Goal: Complete application form

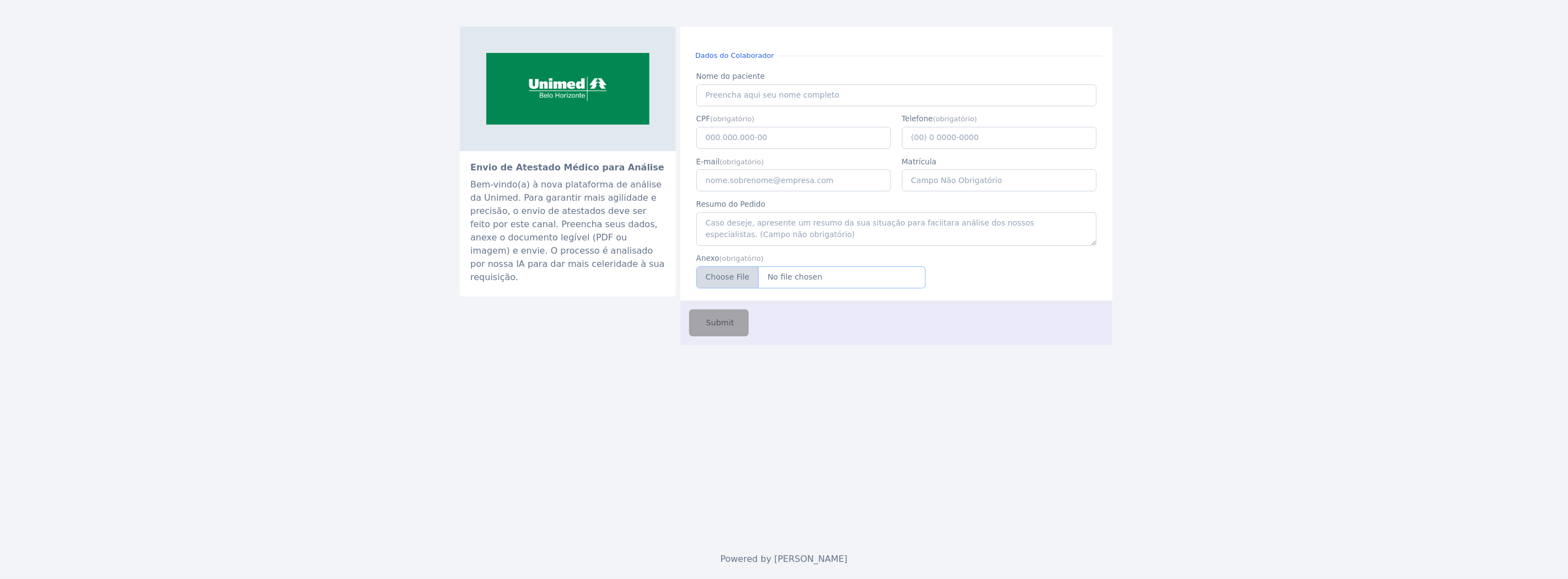
click at [748, 284] on input "Anexo" at bounding box center [811, 277] width 229 height 22
type input "C:\fakepath\JACQUELINE DE JESUS FRONT.pdf"
click at [779, 96] on input "Nome do paciente" at bounding box center [897, 96] width 401 height 22
paste input "JACQUELINE DE JESUS FRONT"
click at [706, 96] on input "JACQUELINE DE JESUS FRONT" at bounding box center [897, 96] width 401 height 22
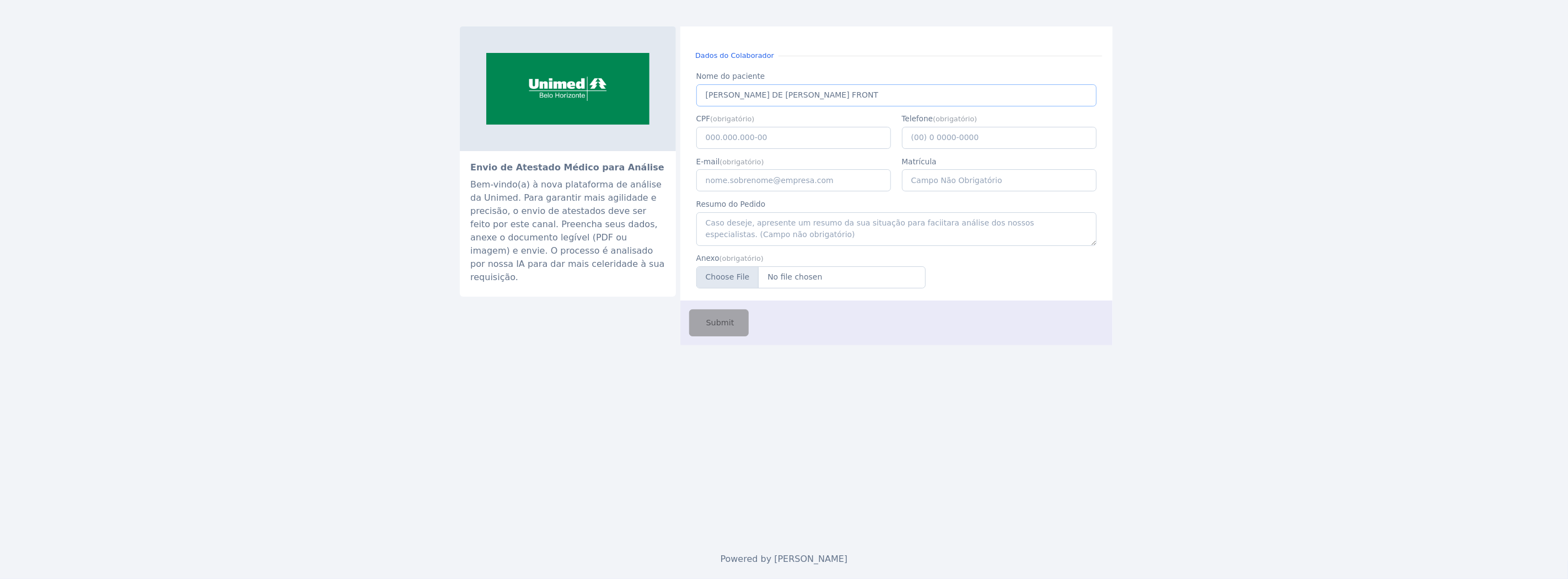
type input "JACQUELINE DE JESUS FRONT"
click at [734, 137] on input "CPF" at bounding box center [794, 138] width 195 height 22
paste input "808.849.386-20"
type input "808.849.386-20"
type input "(13) 1 5461-5615"
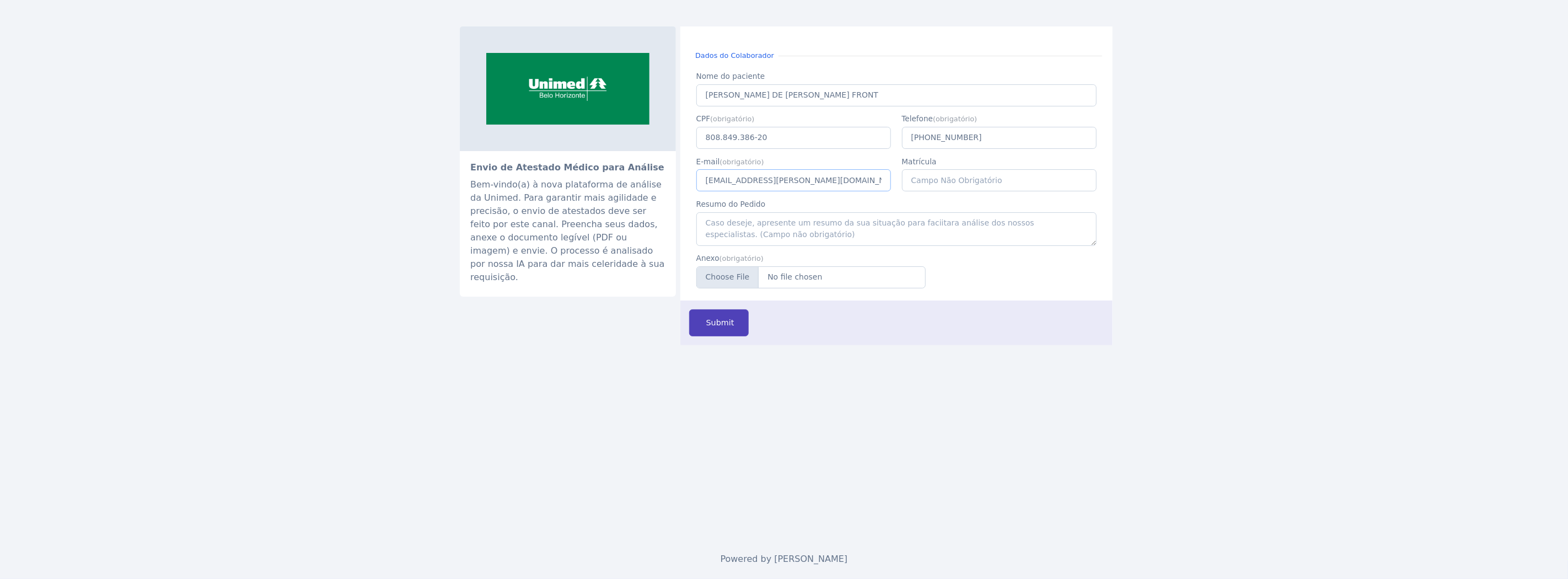
type input "caio.castro@fluna.io"
click at [705, 325] on span "Submit" at bounding box center [719, 323] width 30 height 12
click at [786, 93] on input "Nome do paciente" at bounding box center [897, 96] width 401 height 22
type input "C"
paste input "HIGOR GONCALVES GODINHO"
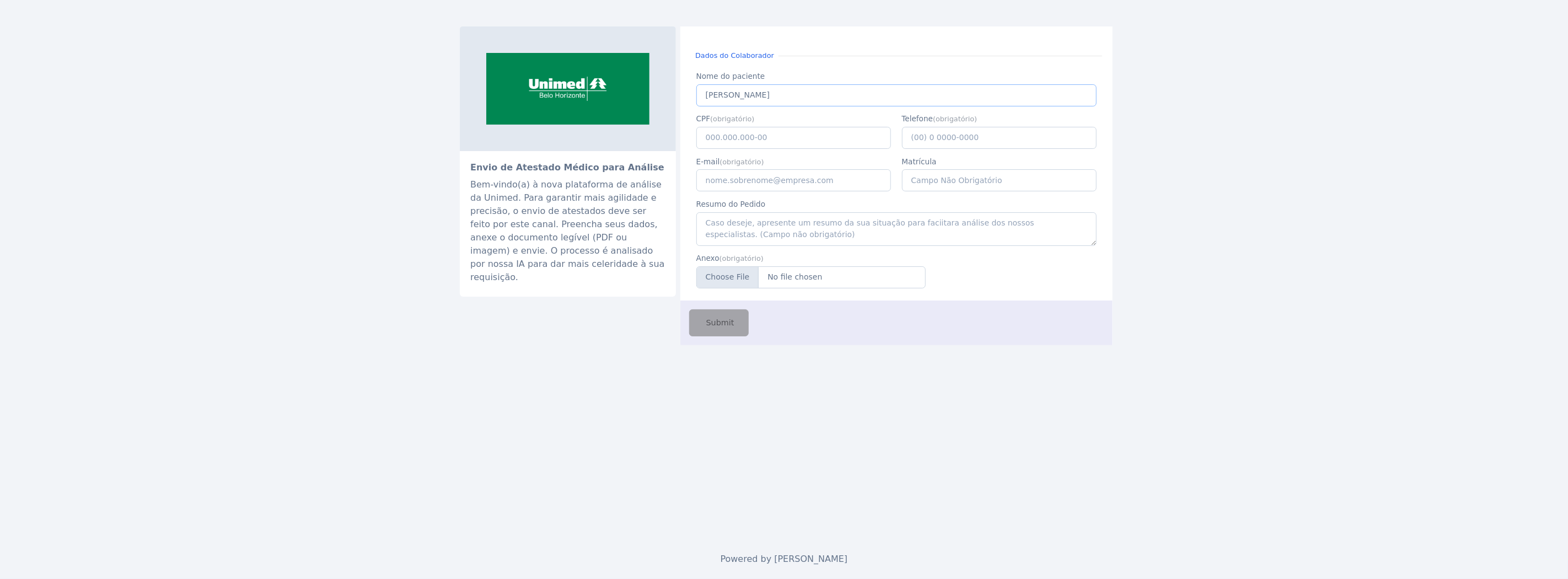
type input "HIGOR GONCALVES GODINHO"
click at [828, 133] on input "CPF" at bounding box center [794, 138] width 195 height 22
paste input "047.934.706-96"
type input "047.934.706-96"
click at [950, 136] on input "Telefone" at bounding box center [999, 138] width 195 height 22
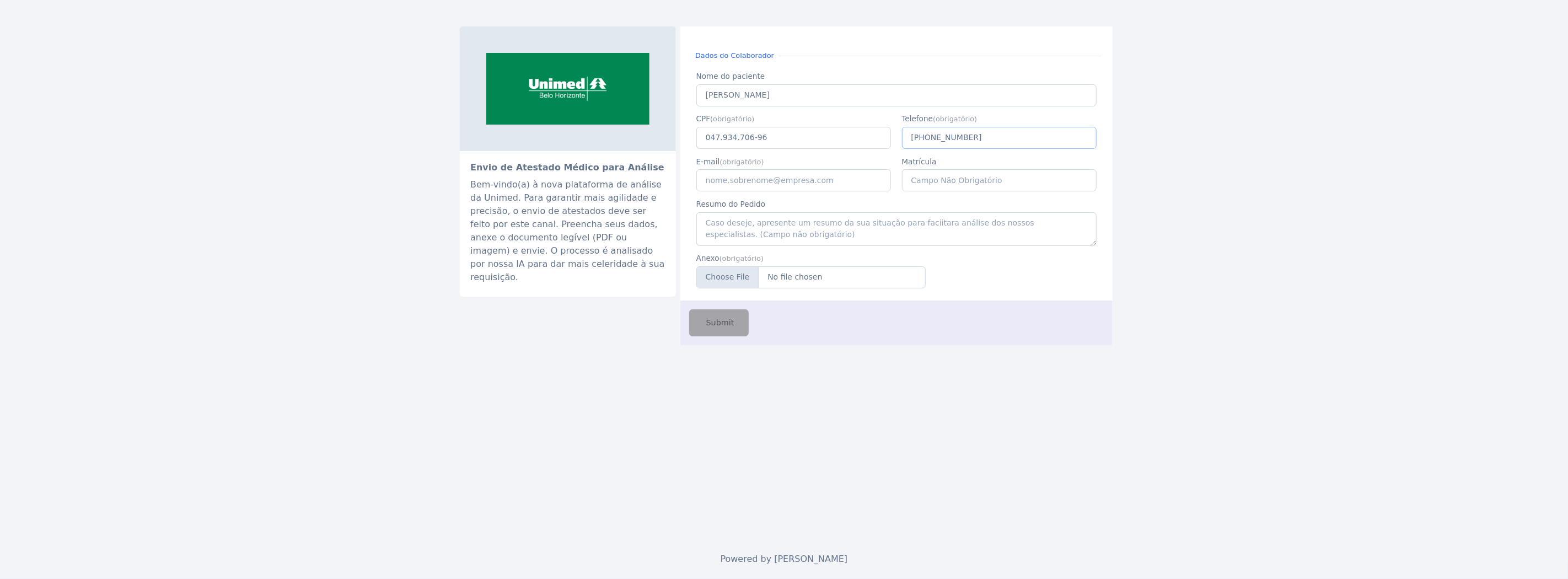
type input "(11) 5 6156-4156"
type input "caio.castro@fluna.io"
click at [786, 279] on input "Anexo" at bounding box center [811, 277] width 229 height 22
type input "C:\fakepath\higor.jpeg"
click at [730, 329] on button "Submit" at bounding box center [719, 323] width 60 height 27
